Goal: Find contact information: Find contact information

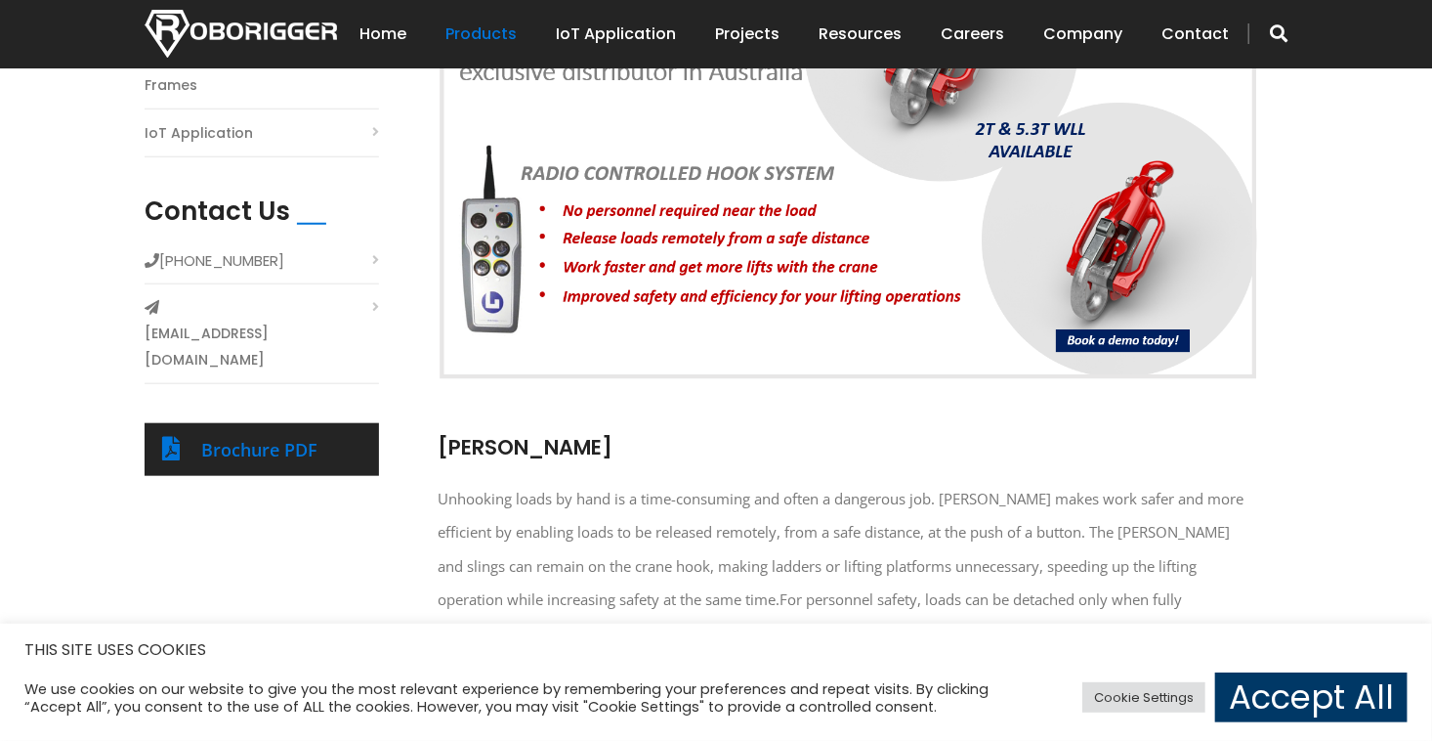
scroll to position [780, 0]
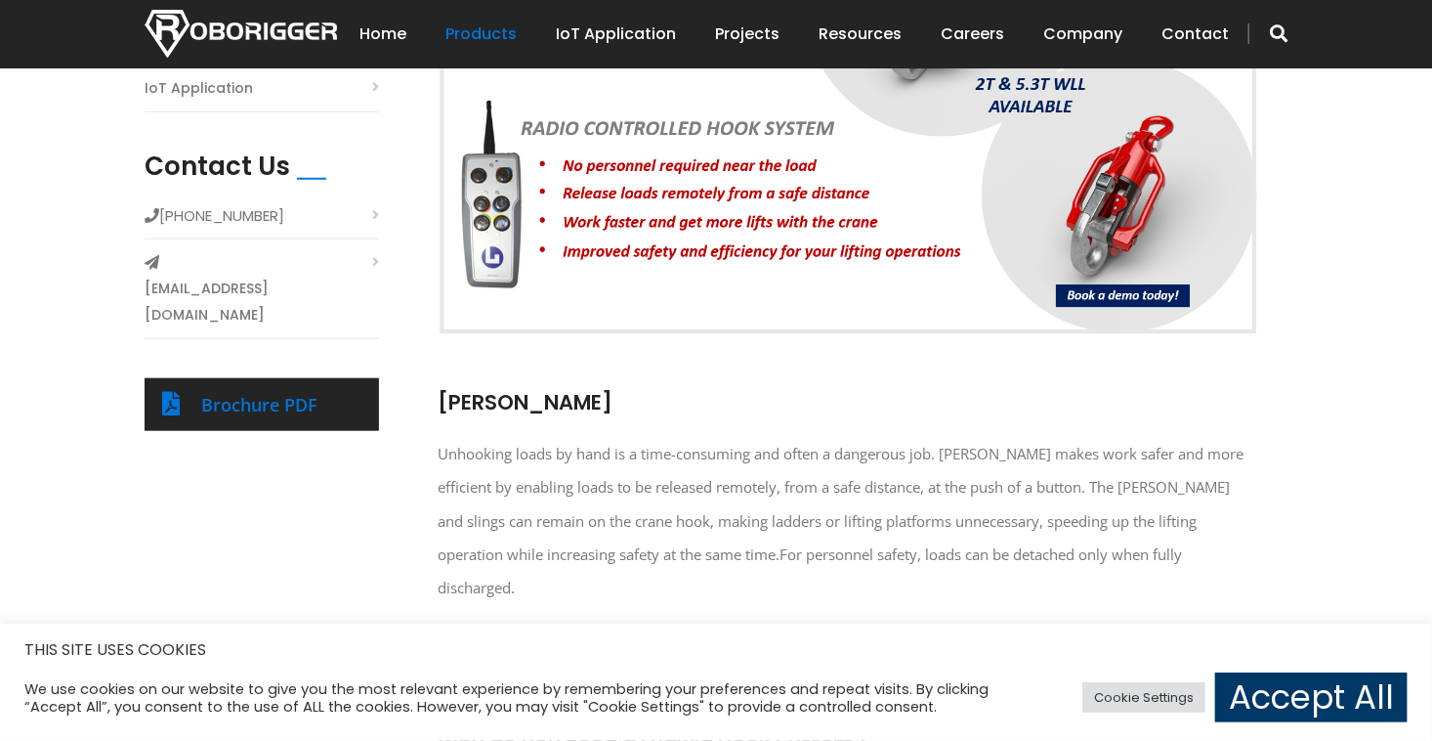
click at [244, 389] on div "Brochure PDF" at bounding box center [281, 404] width 160 height 31
click at [248, 393] on link "Brochure PDF" at bounding box center [259, 404] width 116 height 23
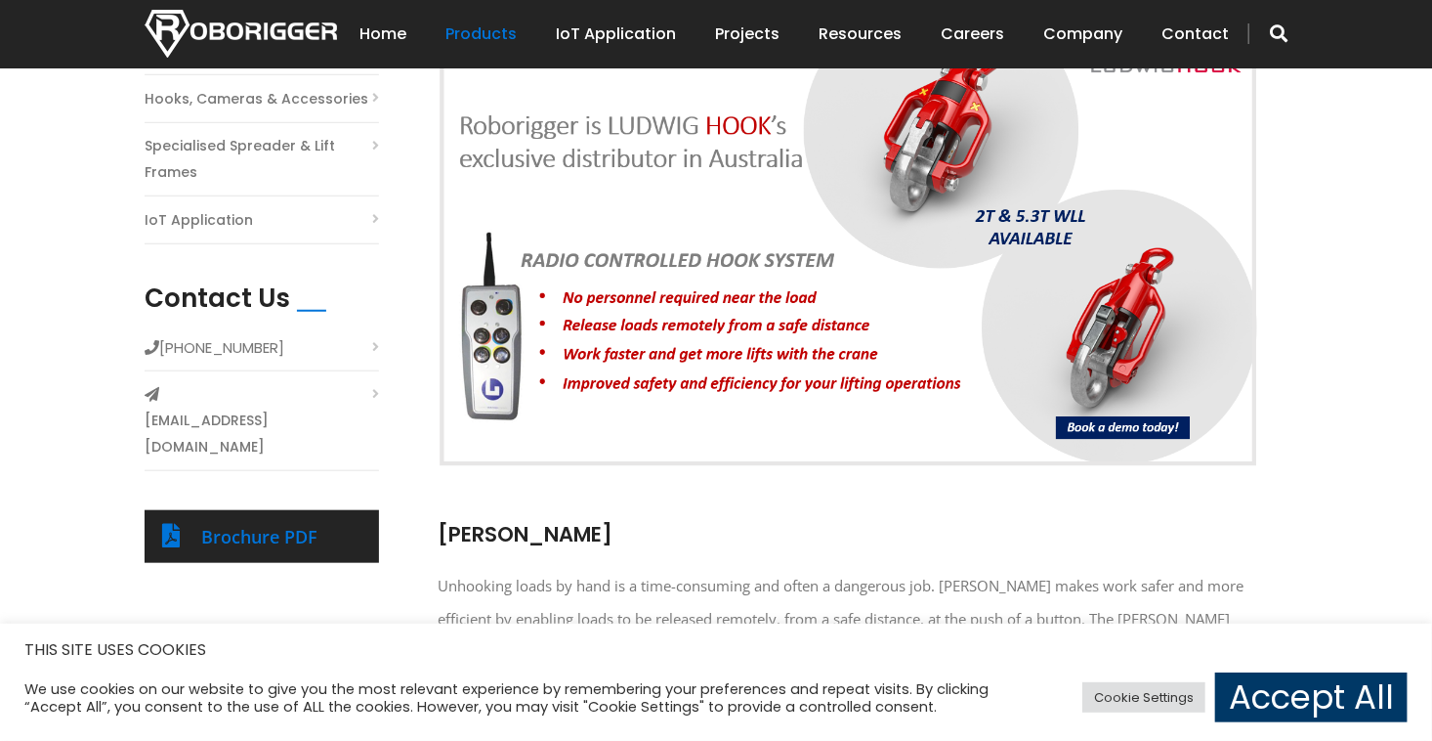
scroll to position [291, 0]
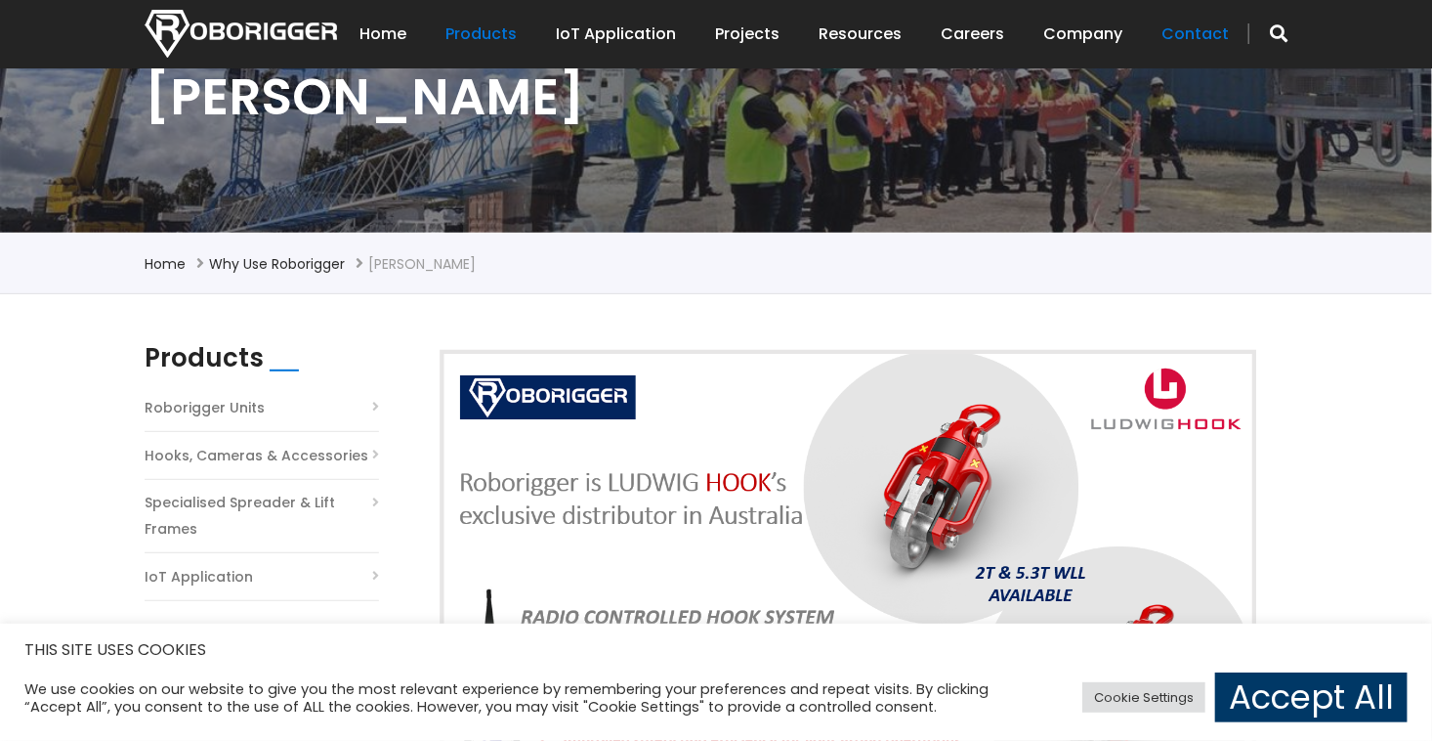
click at [1174, 42] on link "Contact" at bounding box center [1195, 34] width 67 height 61
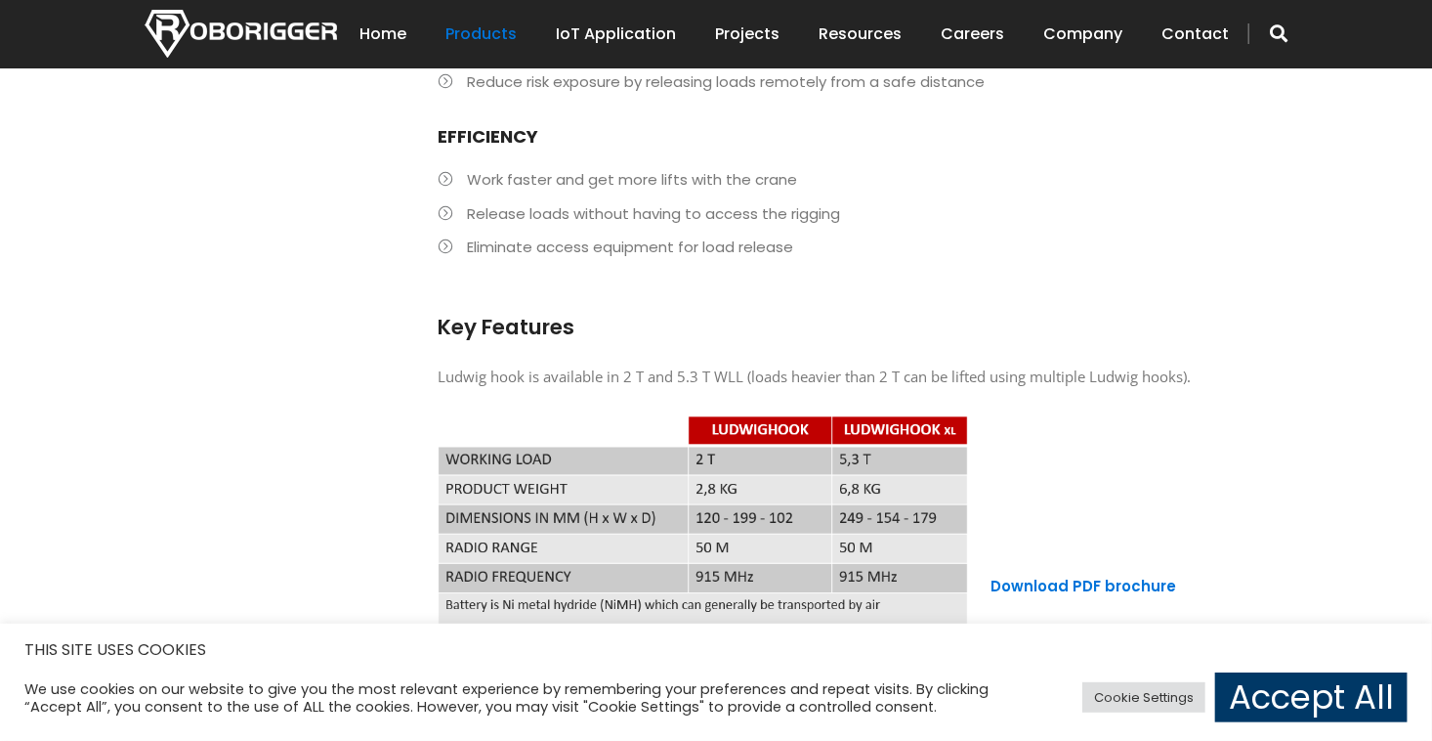
scroll to position [1661, 0]
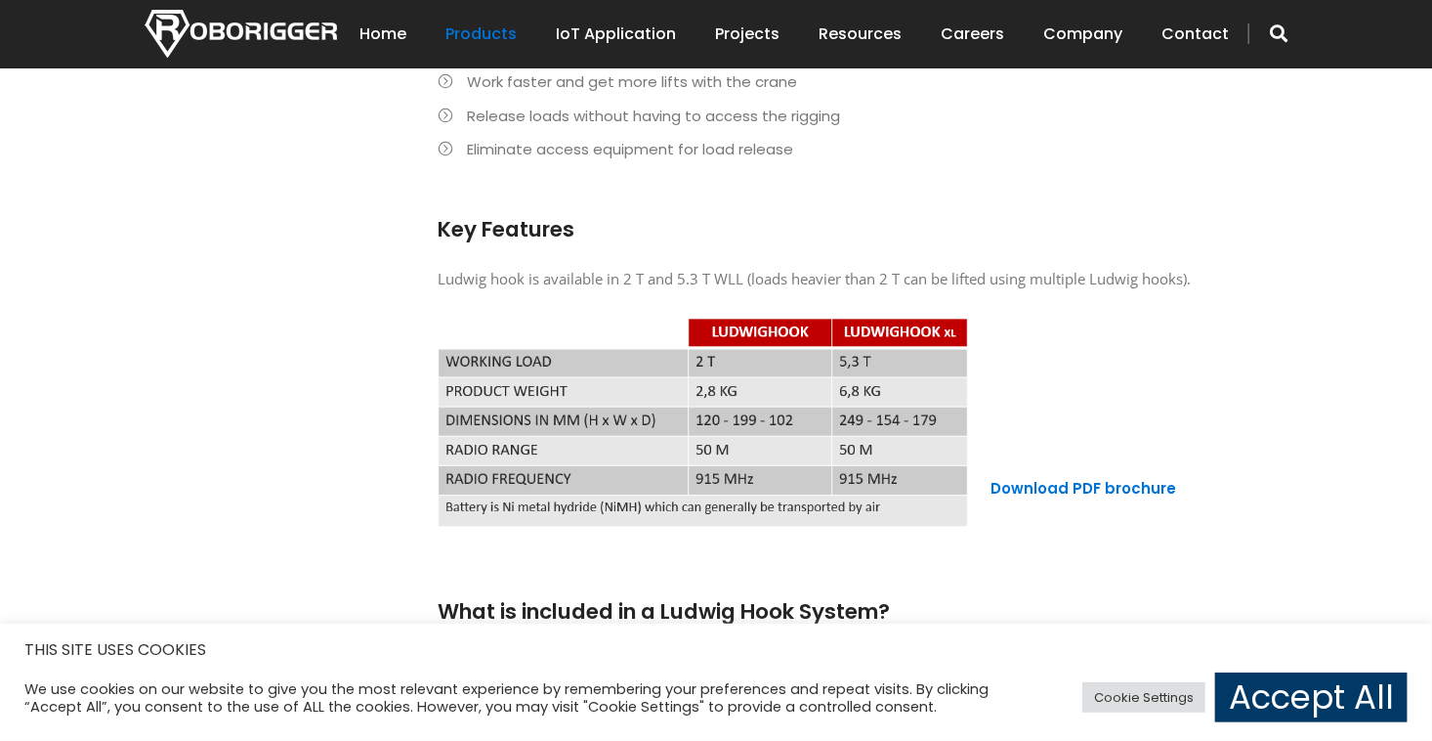
click at [418, 225] on div "Products Roborigger Units Hooks, Cameras & Accessories Specialised Spreader & L…" at bounding box center [716, 136] width 1172 height 2327
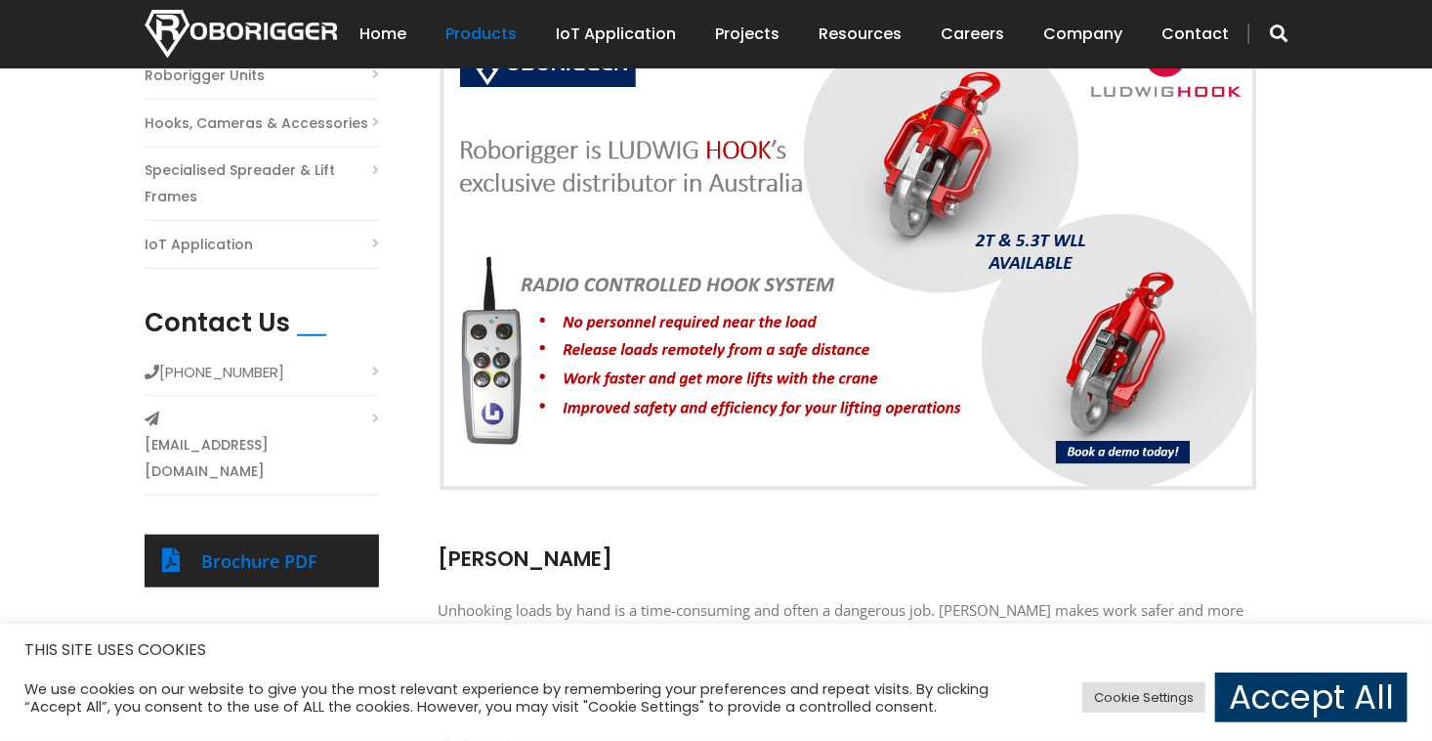
scroll to position [684, 0]
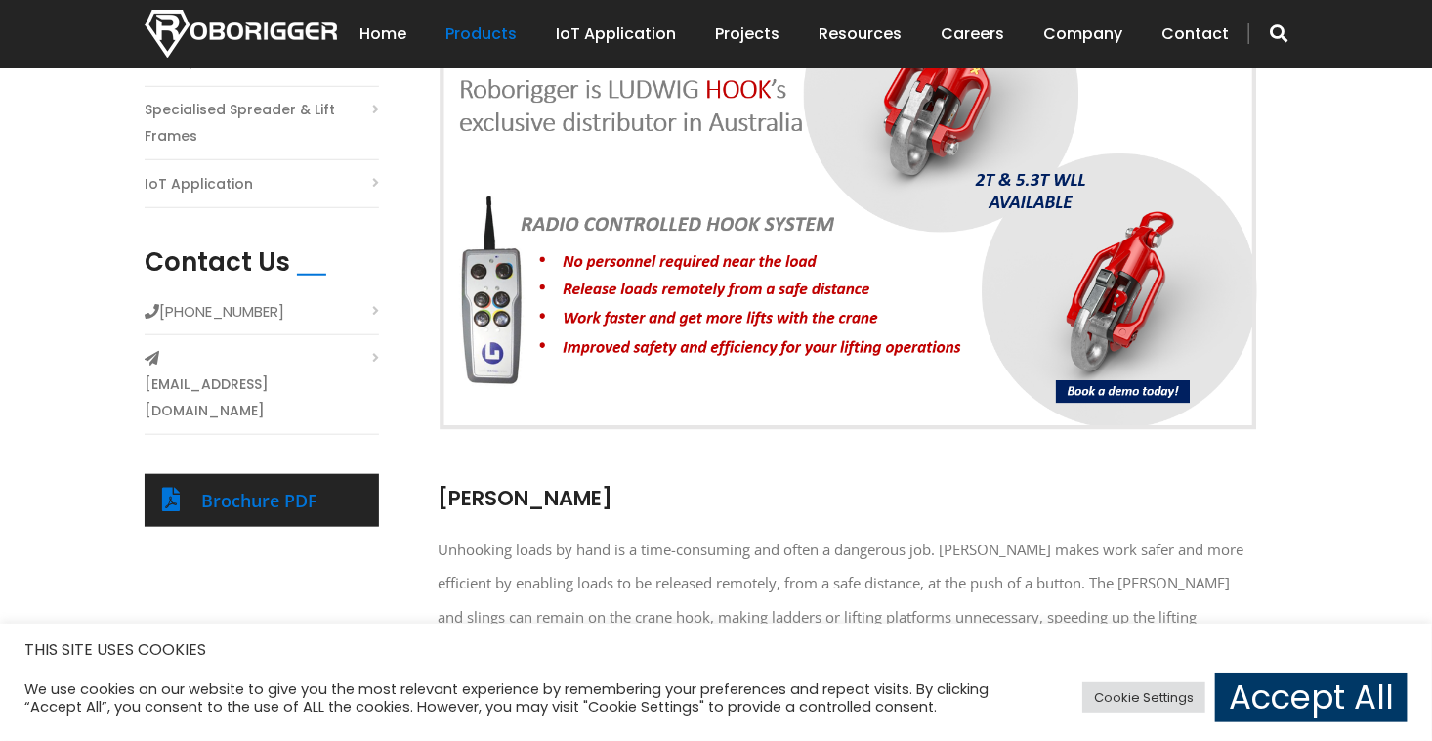
click at [343, 371] on link "[EMAIL_ADDRESS][DOMAIN_NAME]" at bounding box center [262, 397] width 234 height 53
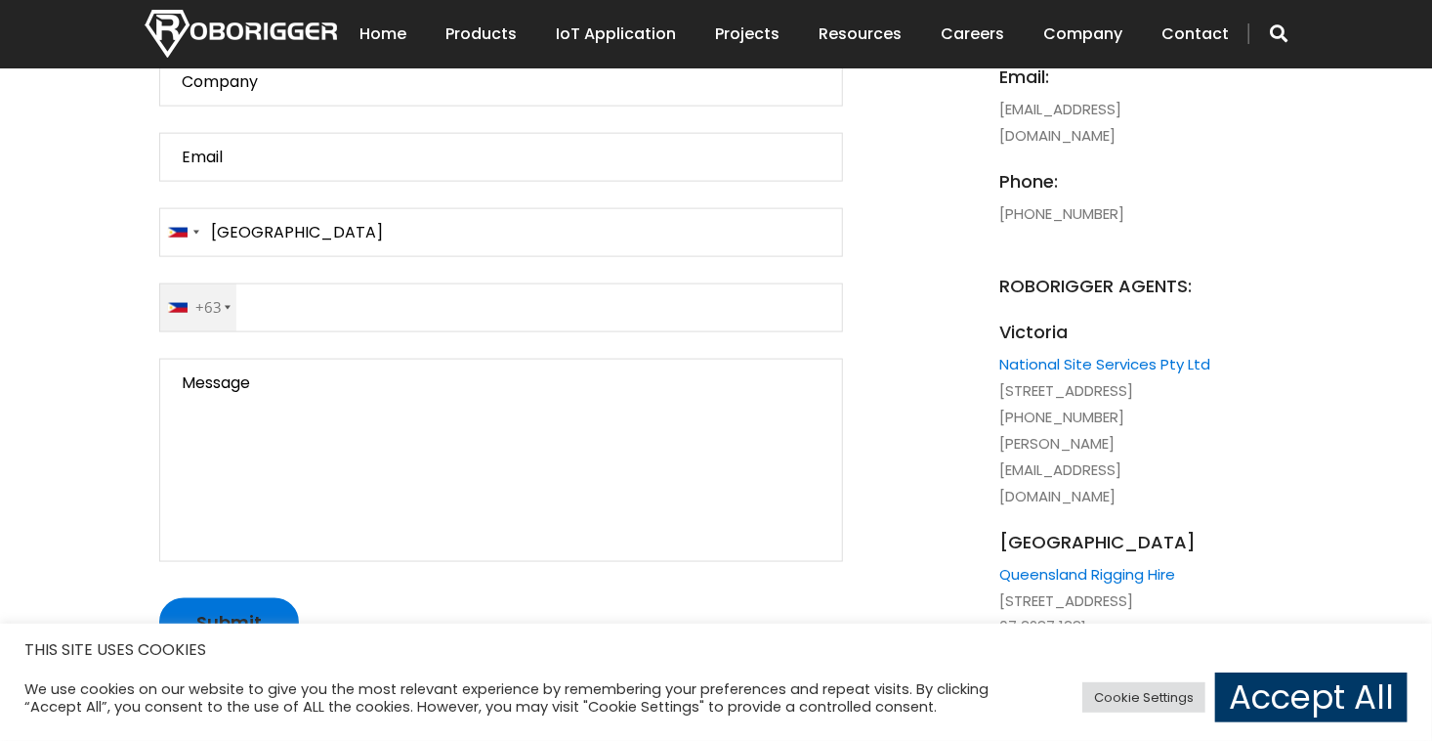
scroll to position [1172, 0]
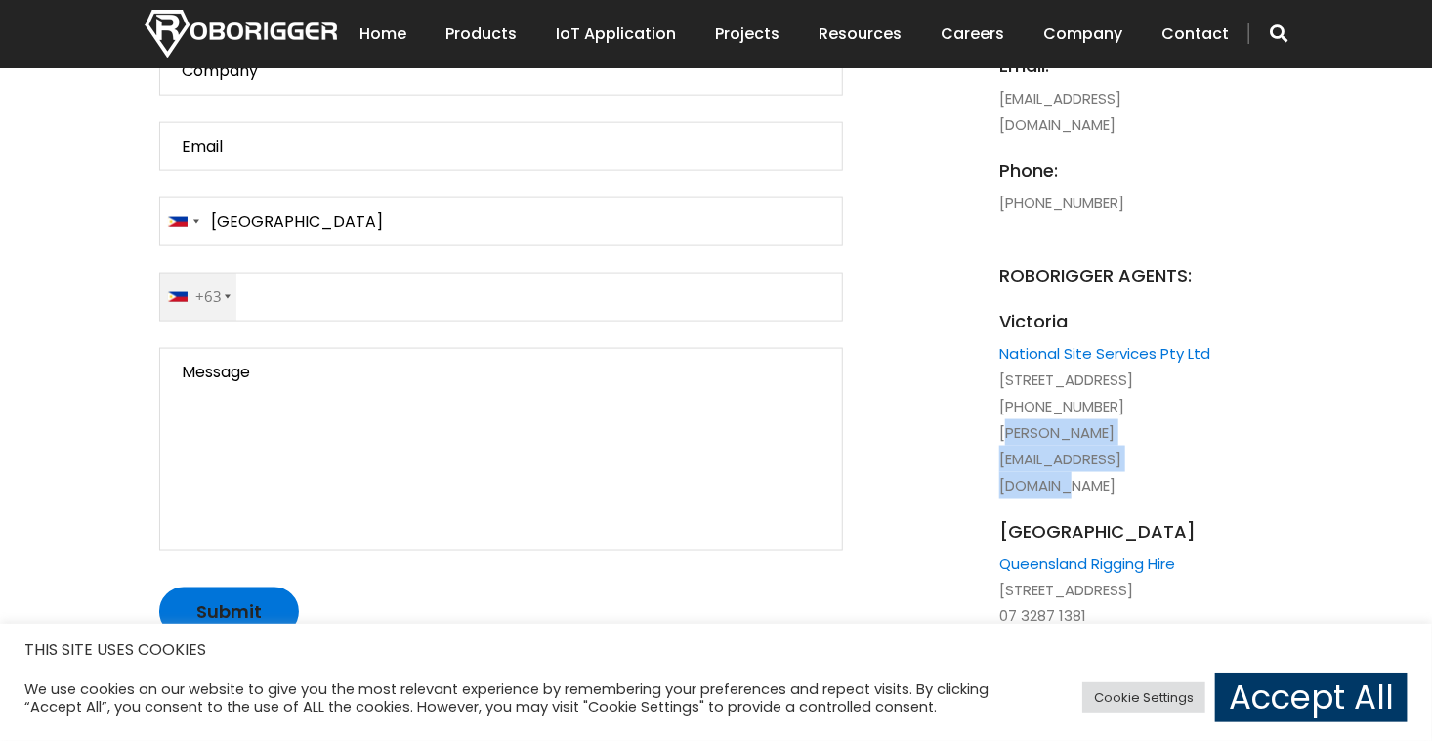
drag, startPoint x: 998, startPoint y: 482, endPoint x: 1276, endPoint y: 484, distance: 277.5
click at [1214, 484] on li "Victoria National Site Services Pty Ltd [STREET_ADDRESS] [PHONE_NUMBER] [PERSON…" at bounding box center [1106, 403] width 215 height 191
copy li "[PERSON_NAME][EMAIL_ADDRESS][DOMAIN_NAME]"
